Goal: Information Seeking & Learning: Find specific fact

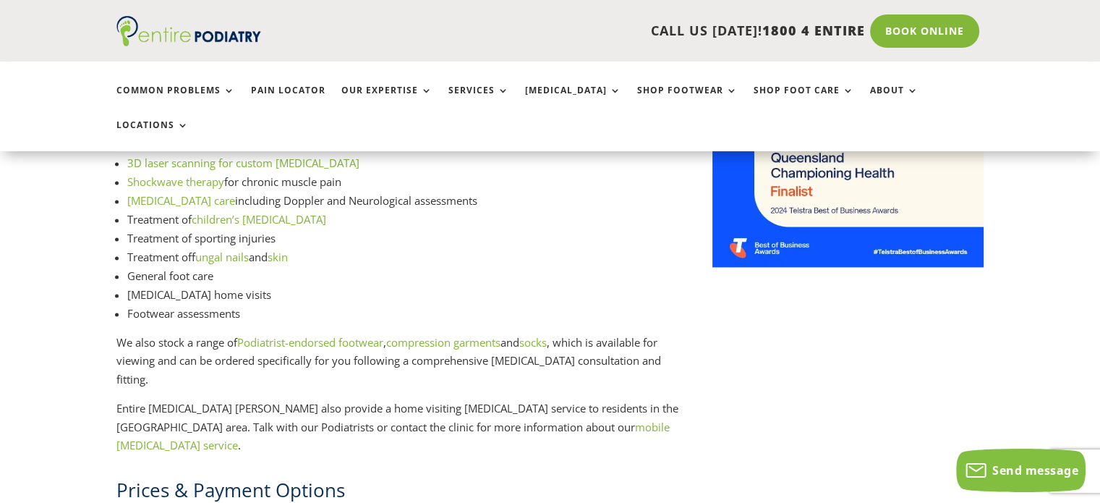
scroll to position [2090, 0]
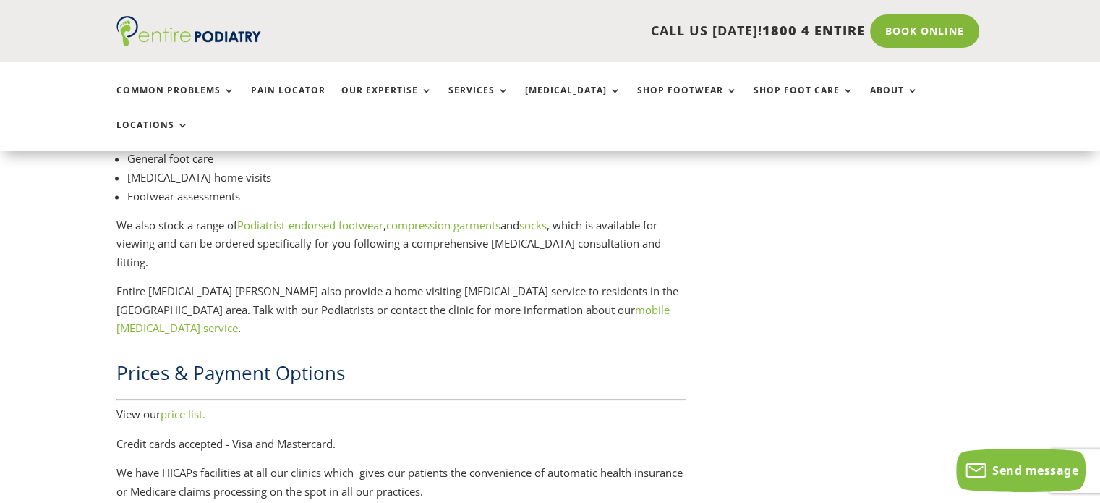
click at [188, 407] on link "price list." at bounding box center [183, 414] width 45 height 14
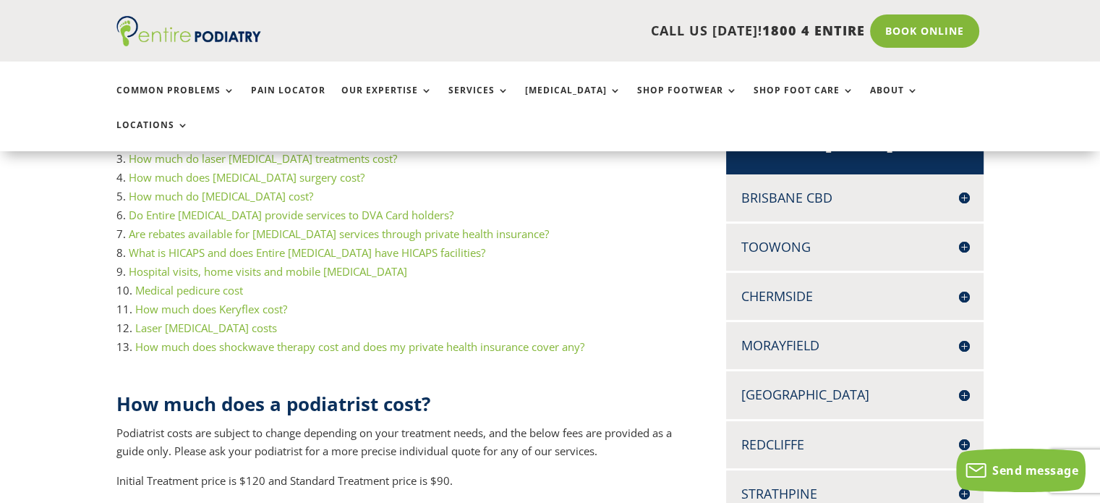
scroll to position [469, 0]
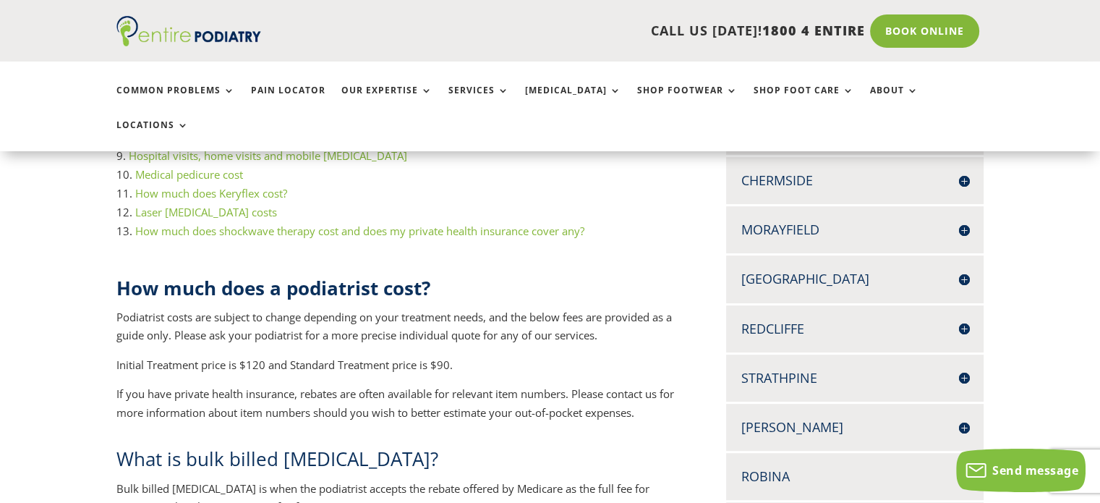
click at [962, 418] on h4 "[PERSON_NAME]" at bounding box center [855, 427] width 229 height 18
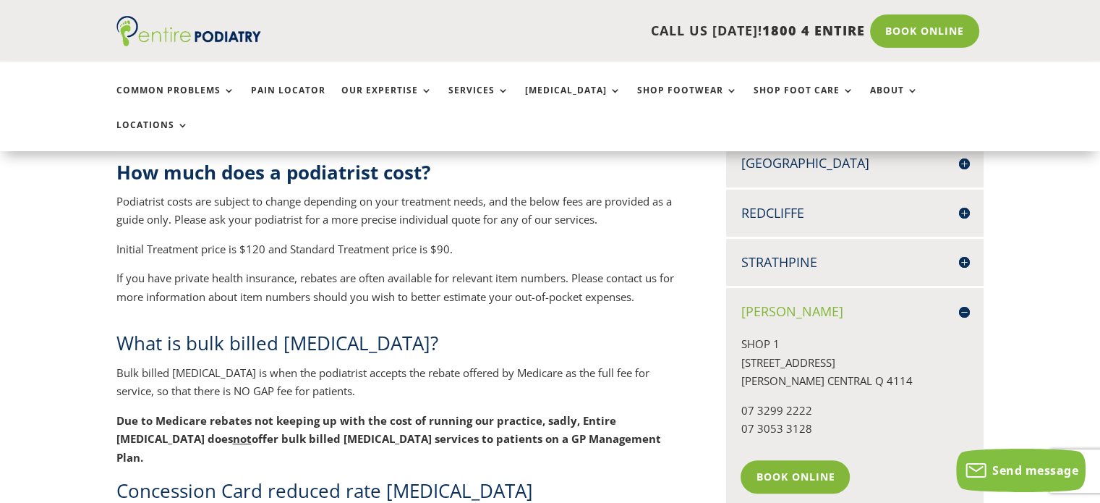
scroll to position [700, 0]
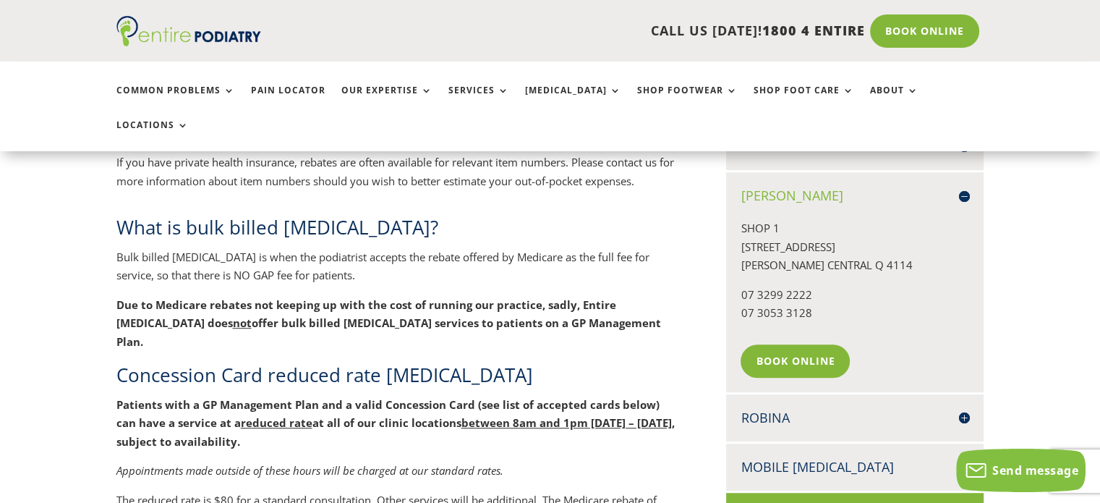
click at [963, 458] on h4 "Mobile [MEDICAL_DATA]" at bounding box center [855, 467] width 229 height 18
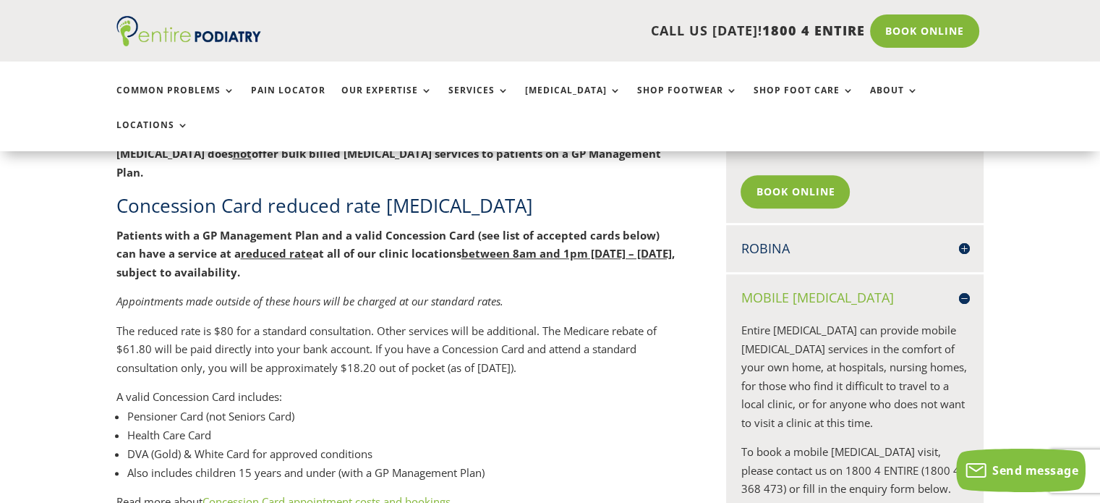
scroll to position [927, 0]
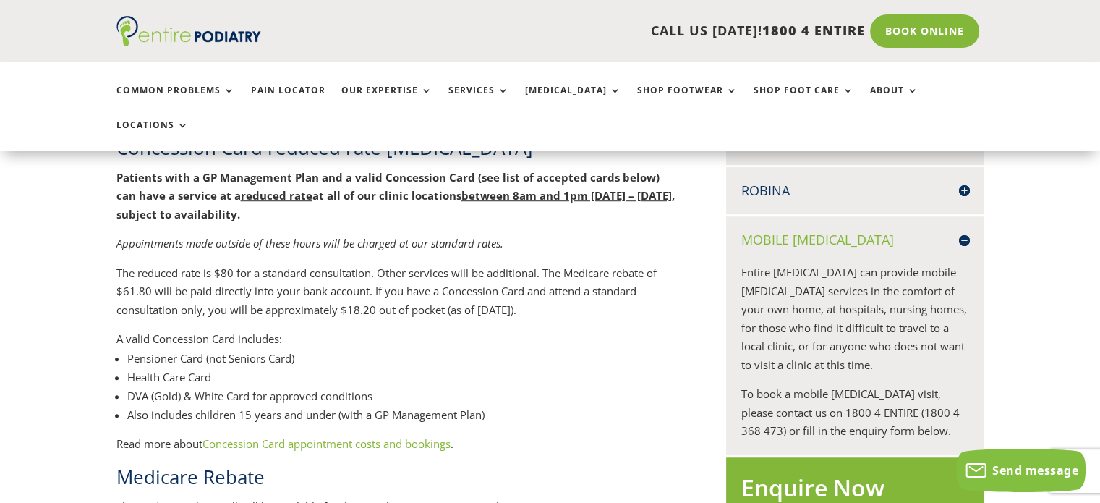
click at [391, 436] on link "Concession Card appointment costs and bookings" at bounding box center [327, 443] width 248 height 14
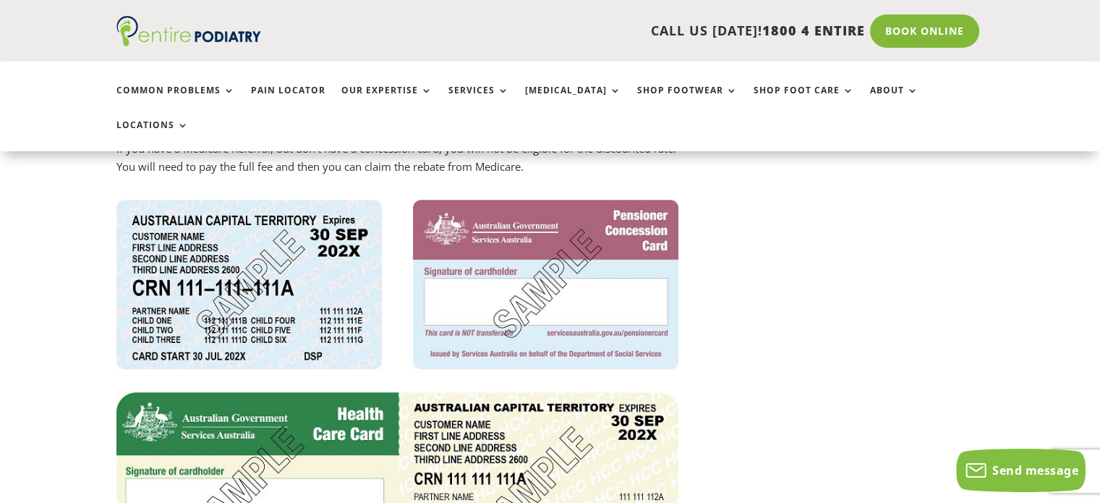
scroll to position [1342, 0]
